Goal: Use online tool/utility: Utilize a website feature to perform a specific function

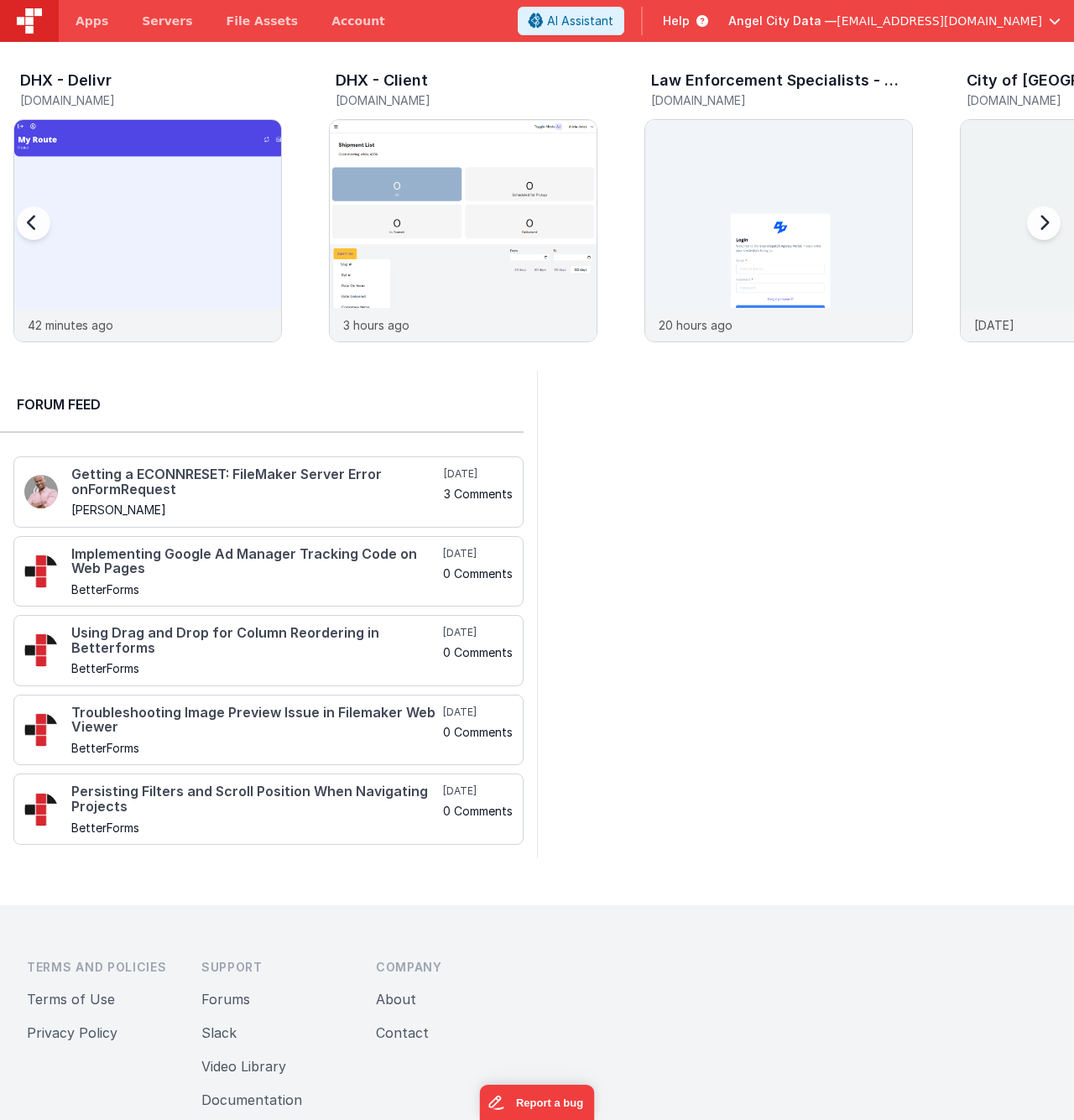
click at [443, 101] on h5 "[DOMAIN_NAME]" at bounding box center [467, 100] width 261 height 13
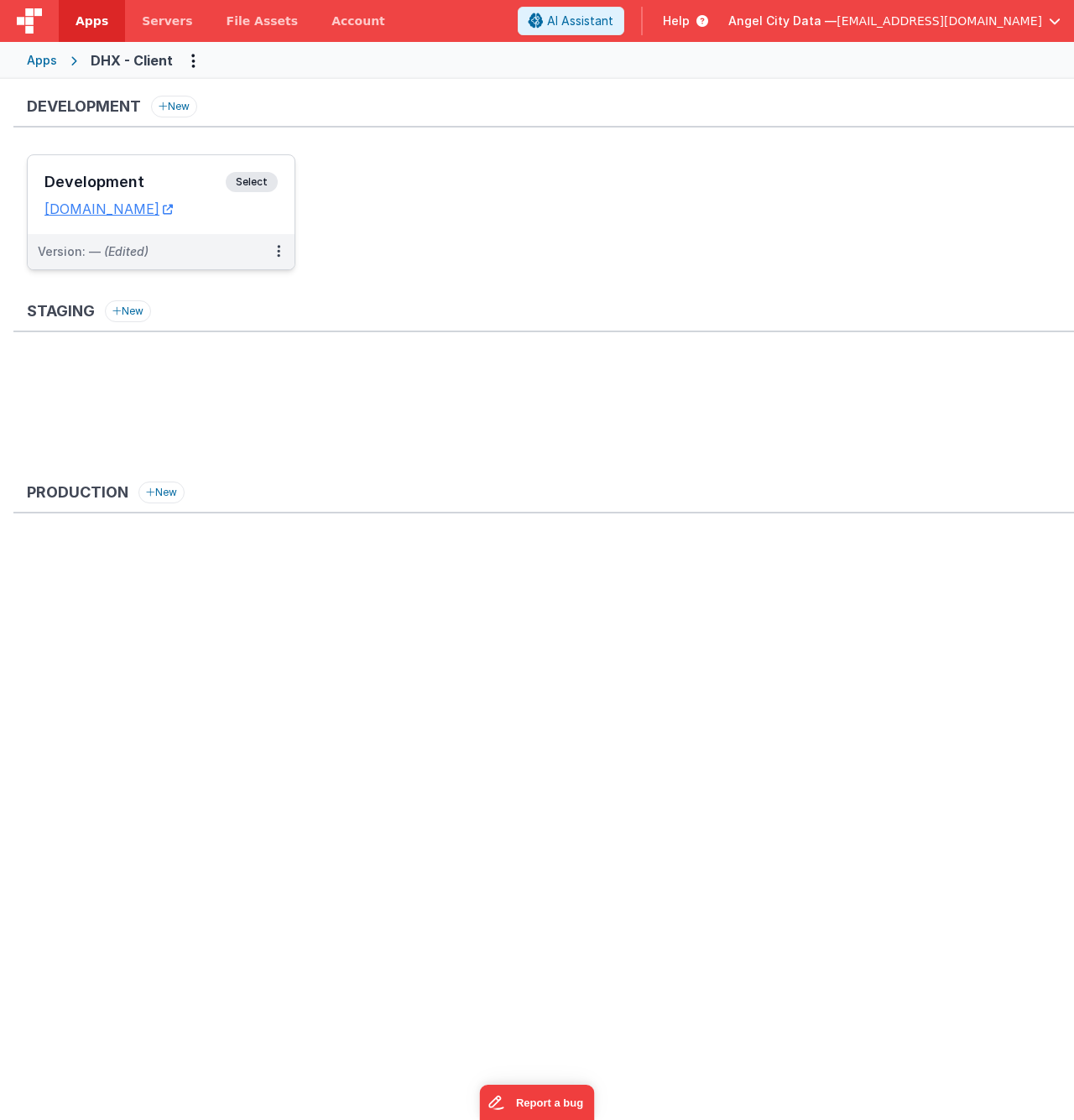
click at [156, 177] on h3 "Development" at bounding box center [135, 181] width 181 height 16
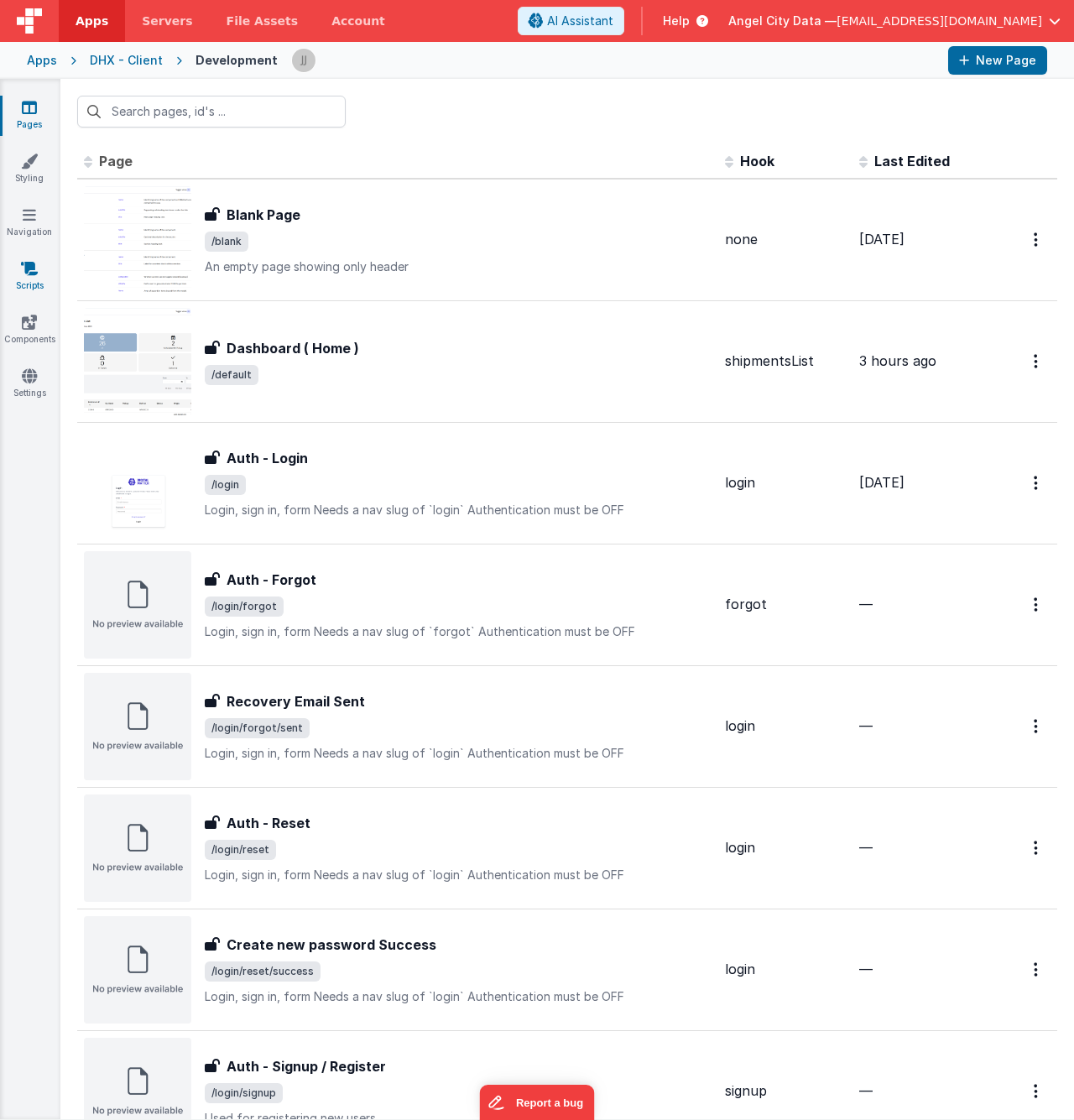
click at [31, 274] on icon at bounding box center [29, 268] width 16 height 16
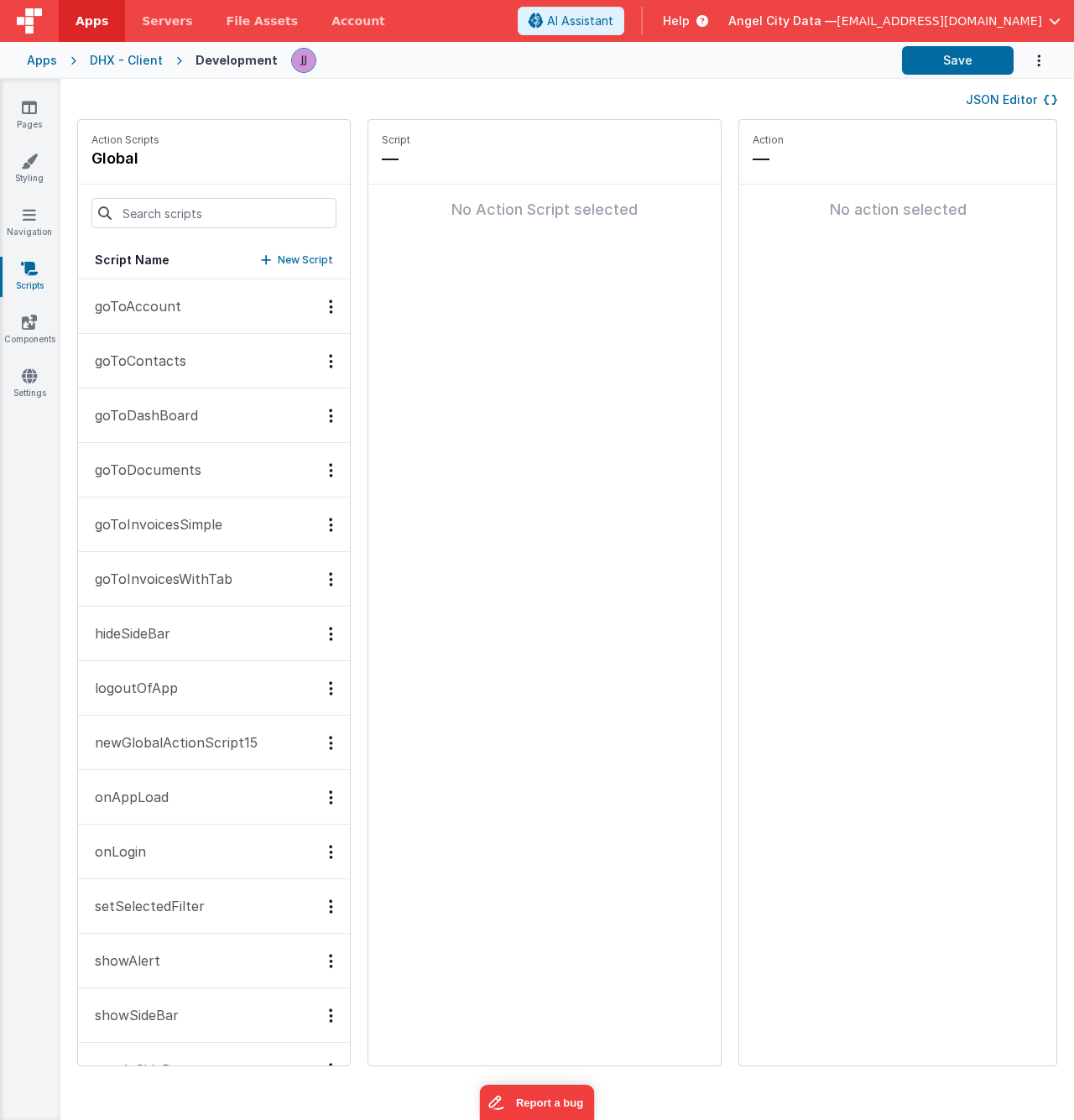
click at [217, 955] on button "showAlert" at bounding box center [214, 961] width 272 height 54
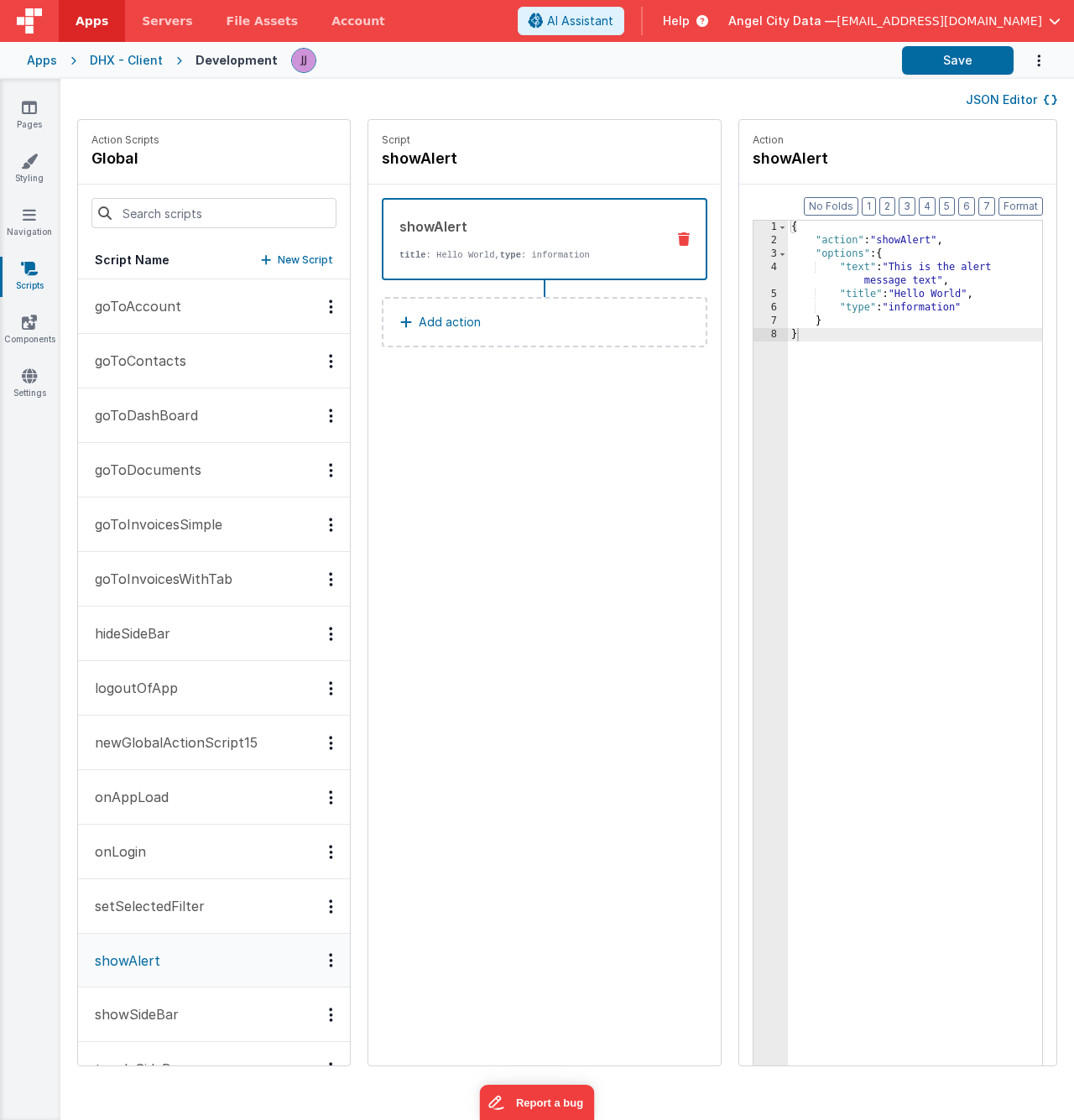
click at [888, 391] on div "{ "action" : "showAlert" , "options" : { "text" : "This is the alert message te…" at bounding box center [914, 683] width 254 height 924
